Goal: Information Seeking & Learning: Understand process/instructions

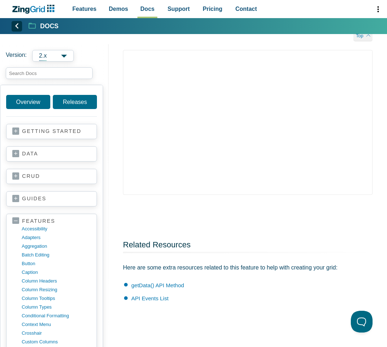
scroll to position [1799, 0]
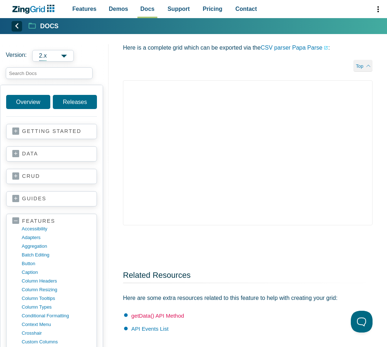
click at [159, 312] on link "getData() API Method" at bounding box center [157, 315] width 53 height 6
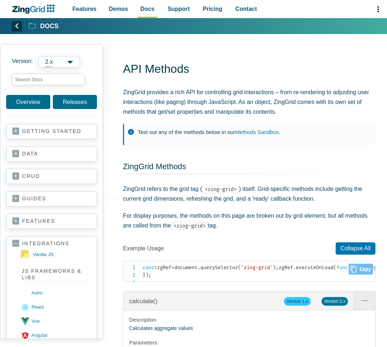
scroll to position [65, 0]
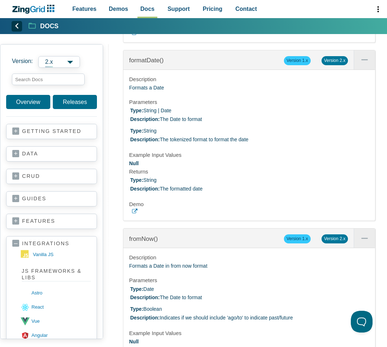
scroll to position [935, 0]
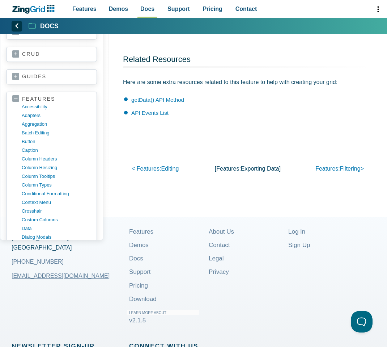
scroll to position [1961, 0]
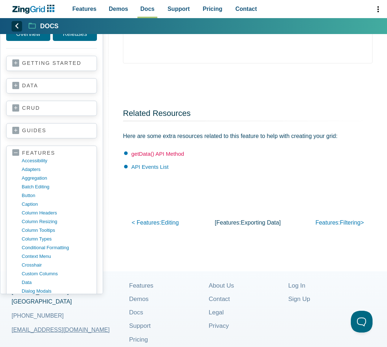
click at [166, 151] on link "getData() API Method" at bounding box center [157, 154] width 53 height 6
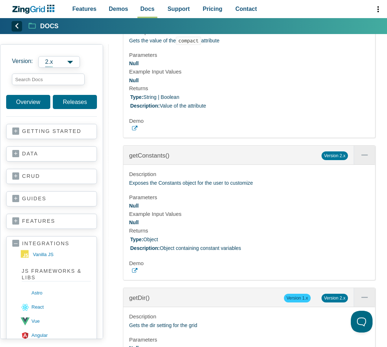
scroll to position [1944, 0]
